Goal: Navigation & Orientation: Find specific page/section

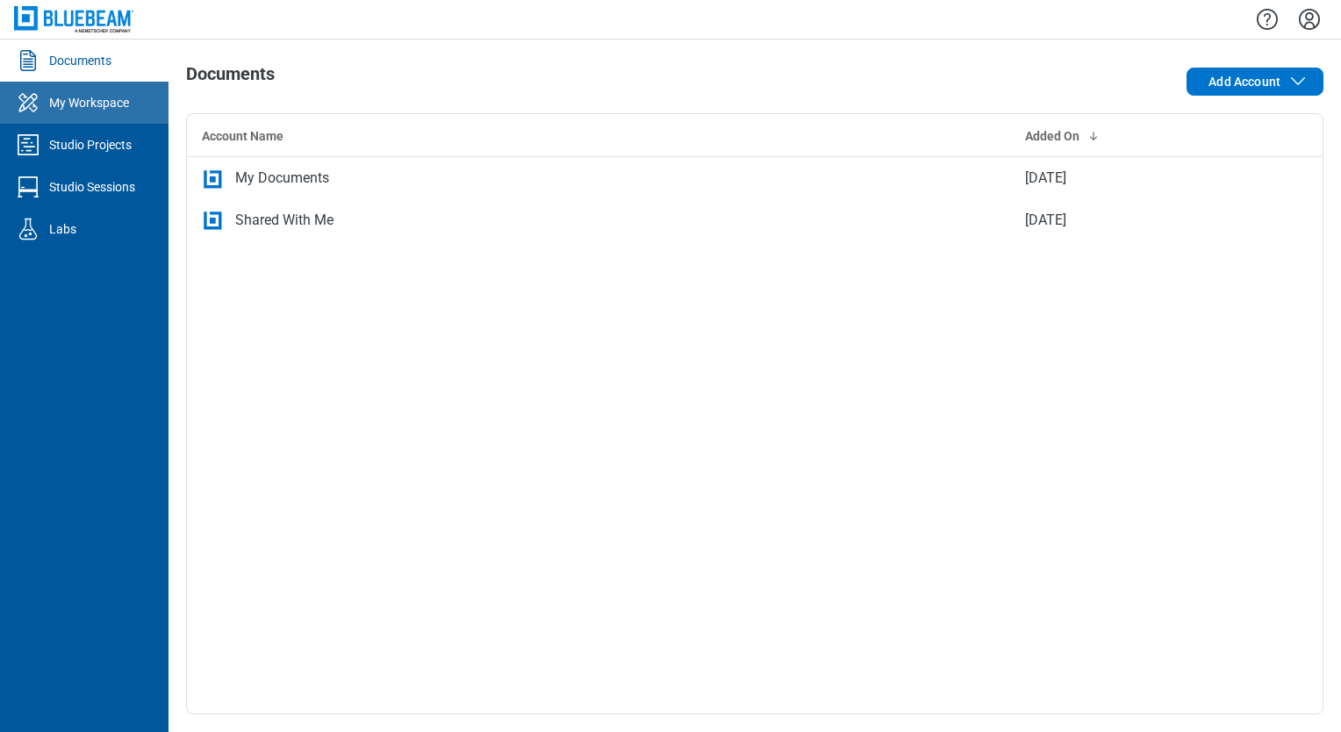
click at [65, 111] on div "My Workspace" at bounding box center [89, 103] width 80 height 18
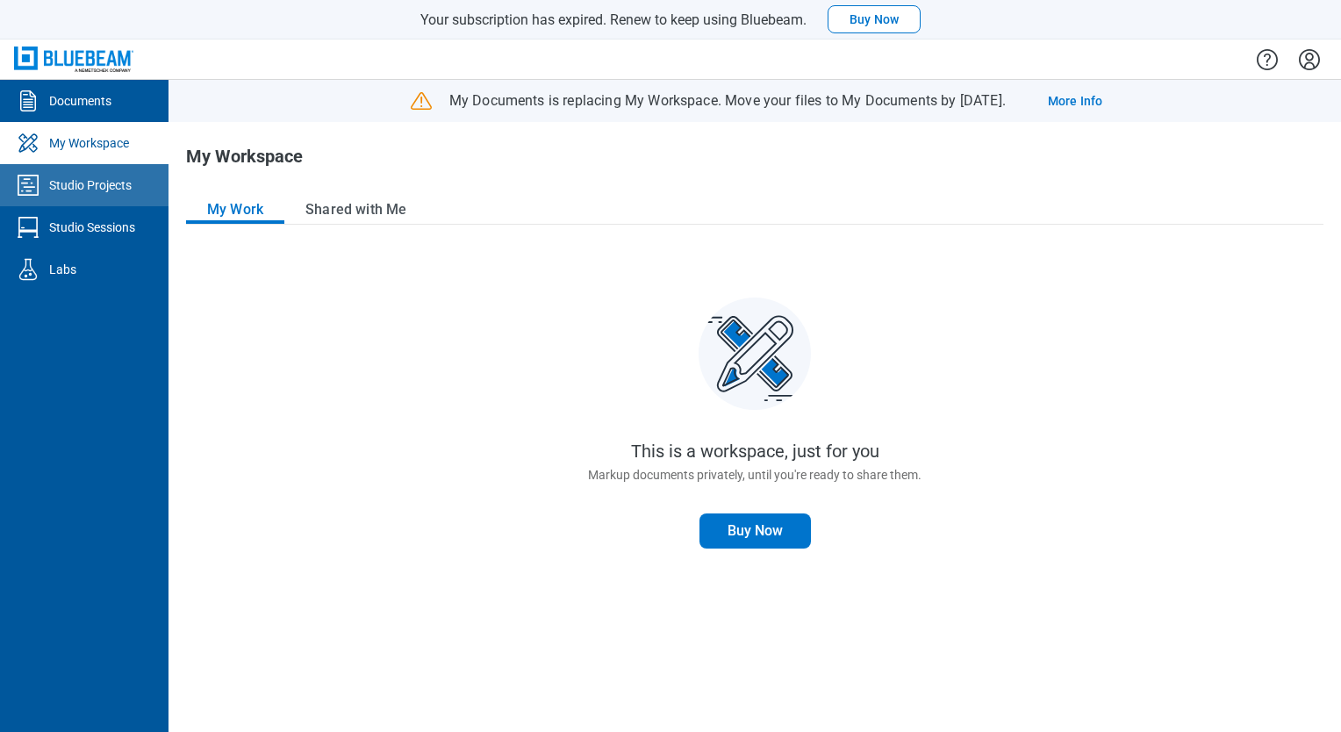
click at [100, 183] on div "Studio Projects" at bounding box center [90, 185] width 82 height 18
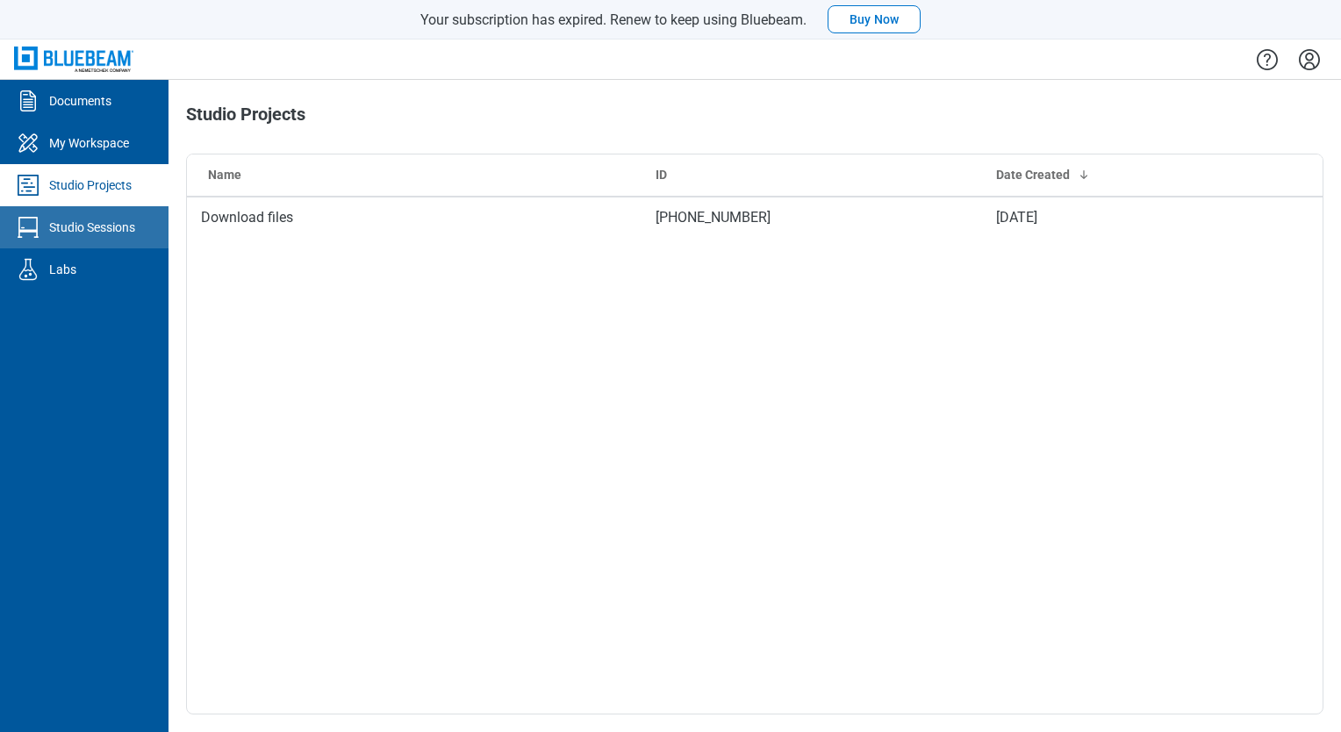
click at [119, 237] on link "Studio Sessions" at bounding box center [84, 227] width 168 height 42
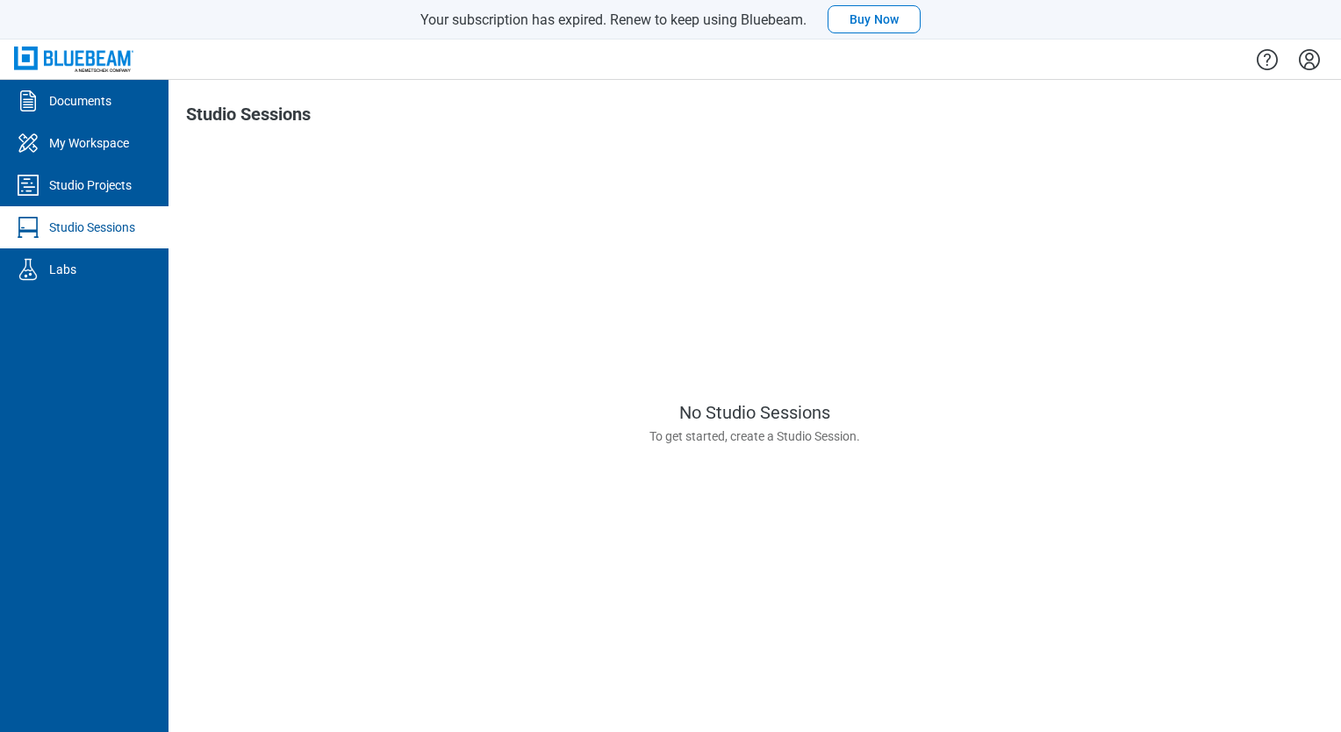
drag, startPoint x: 1307, startPoint y: 63, endPoint x: 1295, endPoint y: 81, distance: 20.9
click at [1307, 63] on icon "Settings" at bounding box center [1309, 59] width 21 height 21
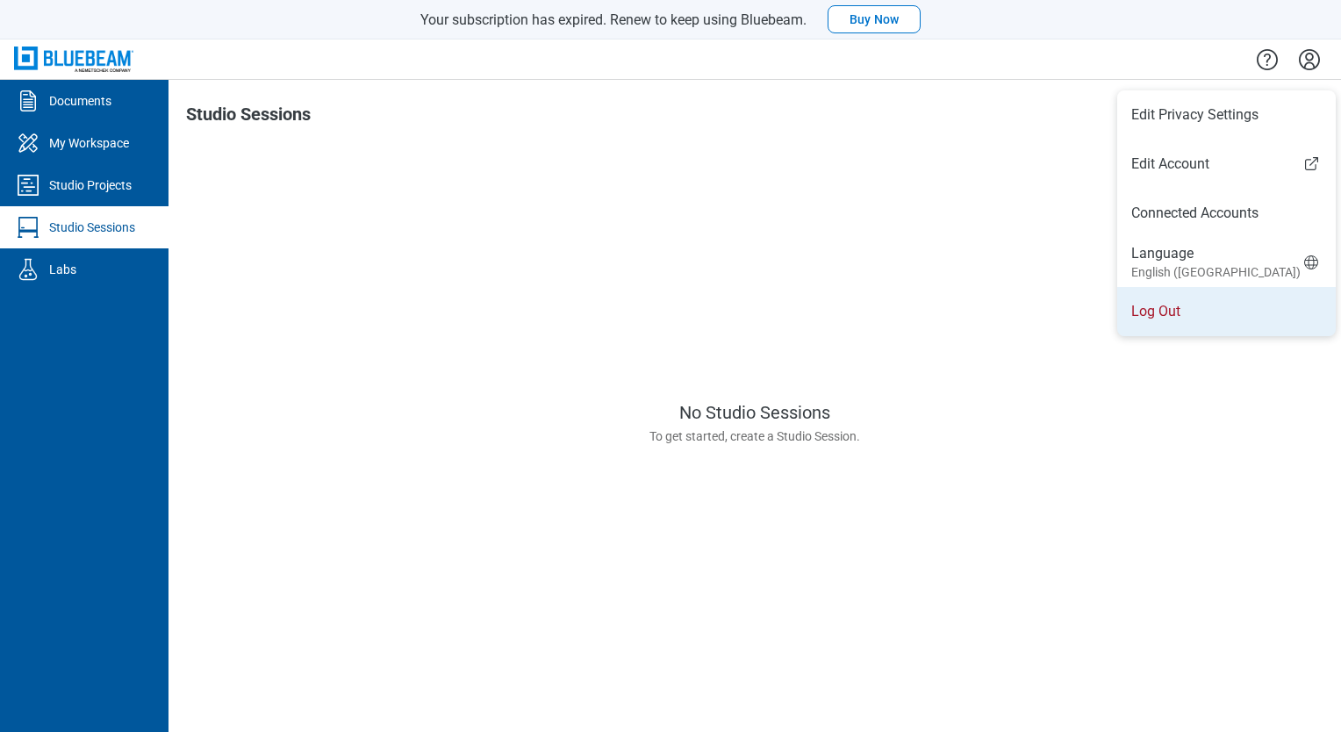
click at [1157, 316] on li "Log Out" at bounding box center [1226, 311] width 219 height 49
